Goal: Information Seeking & Learning: Learn about a topic

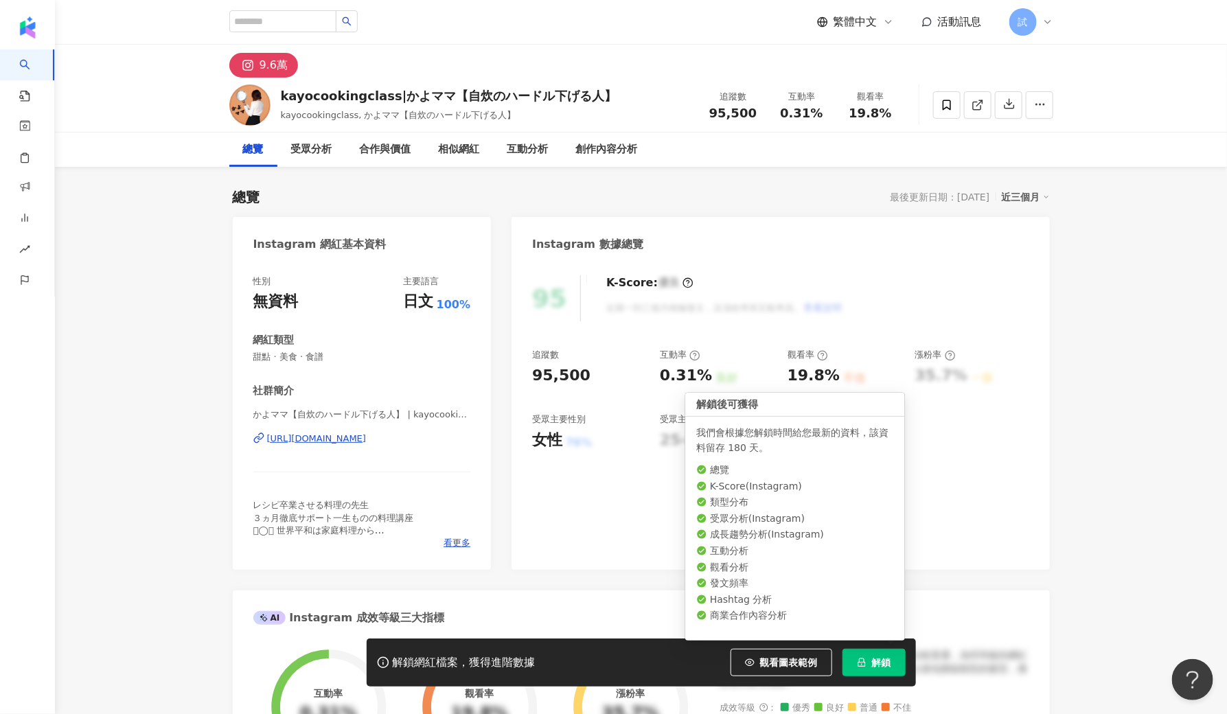
click at [878, 670] on button "解鎖" at bounding box center [874, 662] width 63 height 27
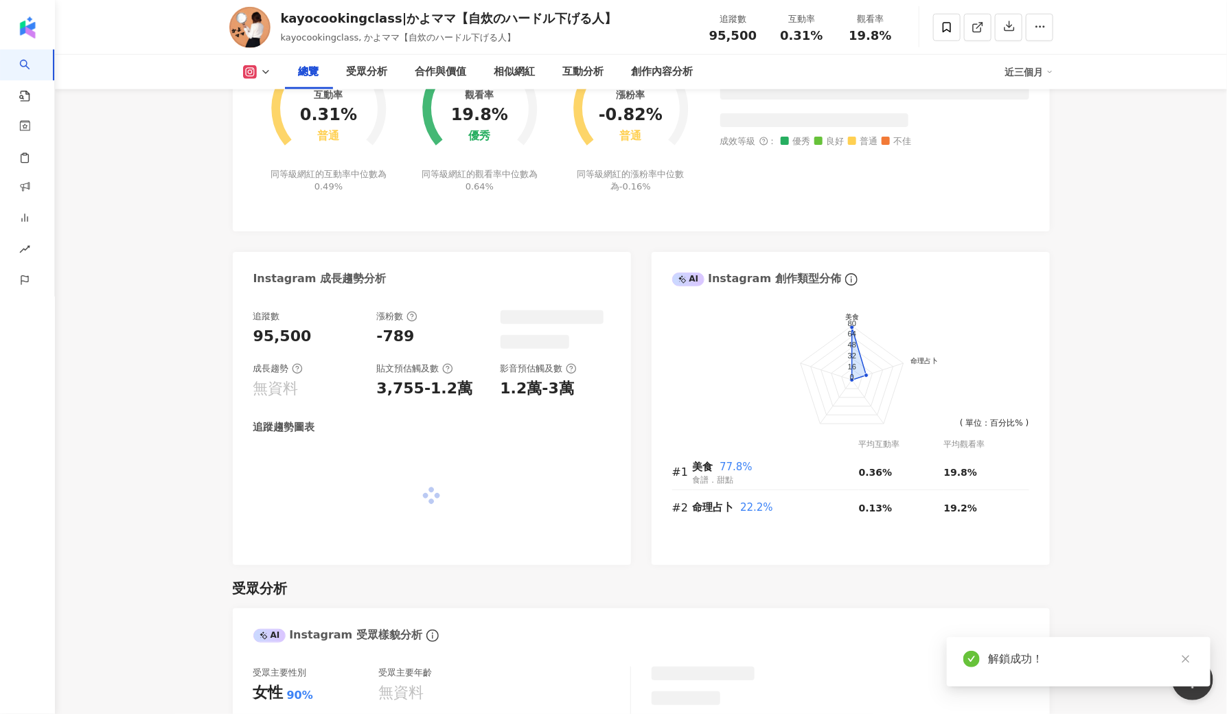
scroll to position [609, 0]
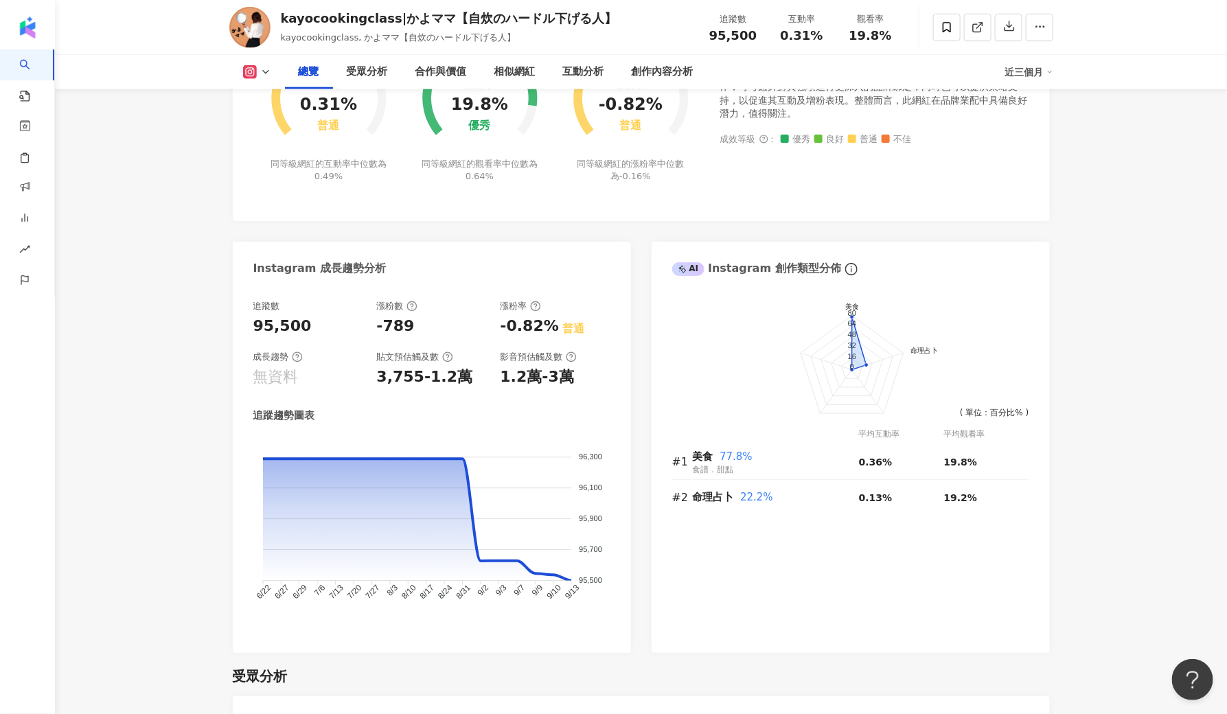
click at [981, 253] on div "AI Instagram 創作類型分佈" at bounding box center [851, 264] width 398 height 45
click at [1009, 295] on foreignobject at bounding box center [850, 375] width 357 height 179
click at [1049, 246] on div "AI Instagram 創作類型分佈 這對您是否有幫助？" at bounding box center [851, 264] width 398 height 45
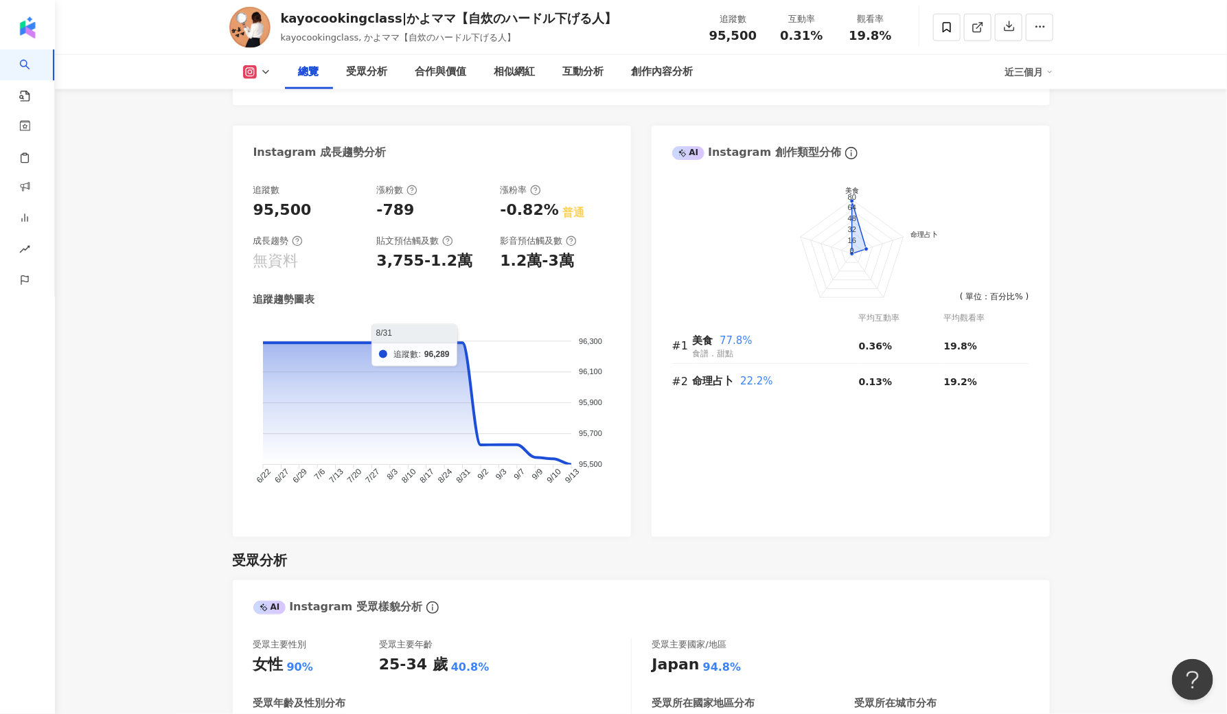
scroll to position [742, 0]
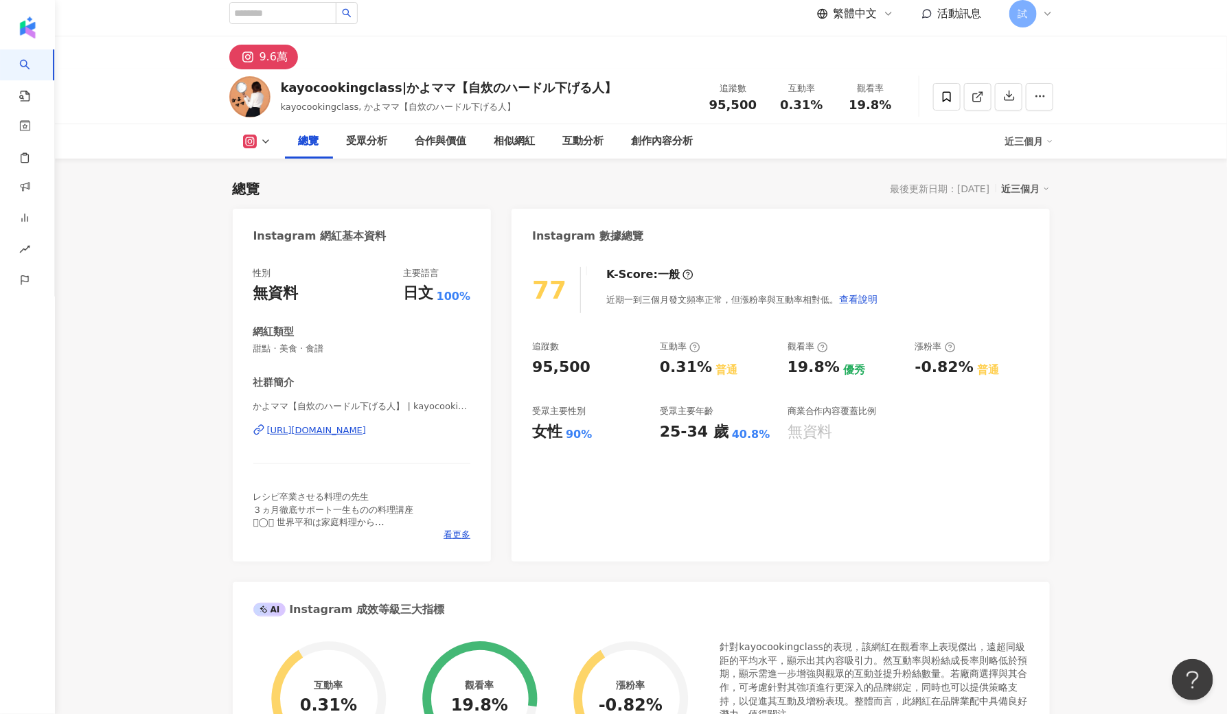
scroll to position [584, 0]
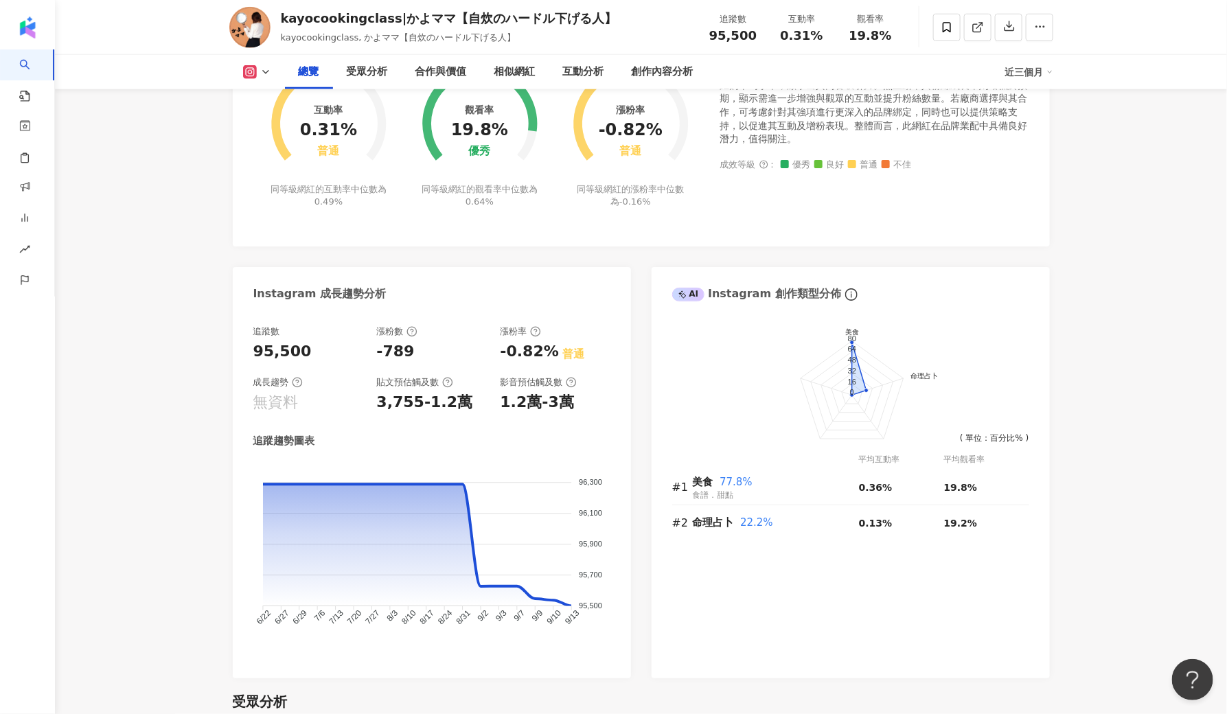
click at [1041, 202] on div "互動率 0.31% 普通 同等級網紅的互動率中位數為 0.49% 觀看率 19.8% 優秀 同等級網紅的觀看率中位數為 0.64% 漲粉率 -0.82% 普通…" at bounding box center [641, 148] width 817 height 194
click at [584, 659] on div "追蹤數 95,500 漲粉數 -789 漲粉率 -0.82% 普通 成長趨勢 無資料 貼文預估觸及數 3,755-1.2萬 影音預估觸及數 1.2萬-3萬 追…" at bounding box center [432, 495] width 398 height 367
